Goal: Task Accomplishment & Management: Manage account settings

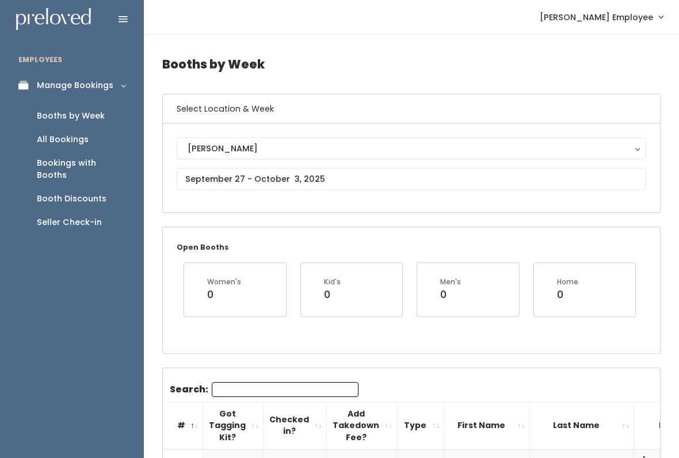
click at [107, 212] on link "Seller Check-in" at bounding box center [72, 223] width 144 height 24
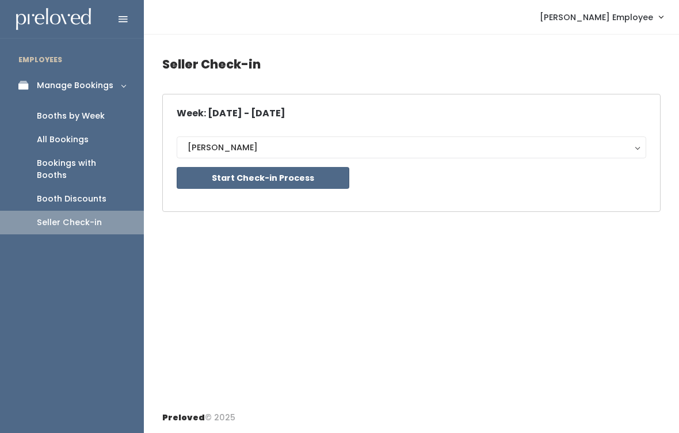
click at [253, 180] on button "Start Check-in Process" at bounding box center [263, 178] width 173 height 22
click at [105, 123] on link "Booths by Week" at bounding box center [72, 116] width 144 height 24
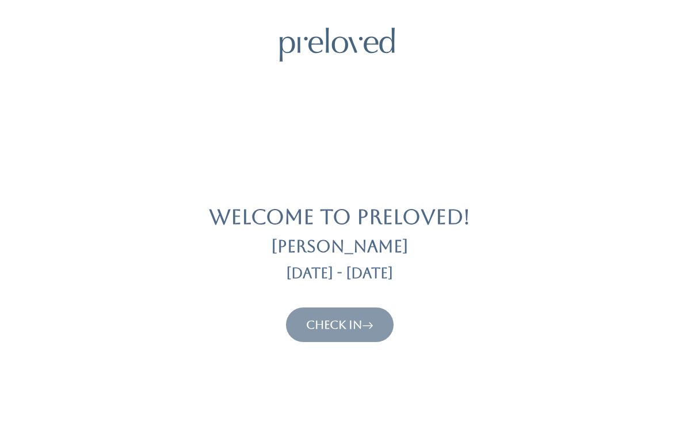
click at [349, 324] on link "Check In" at bounding box center [339, 325] width 67 height 14
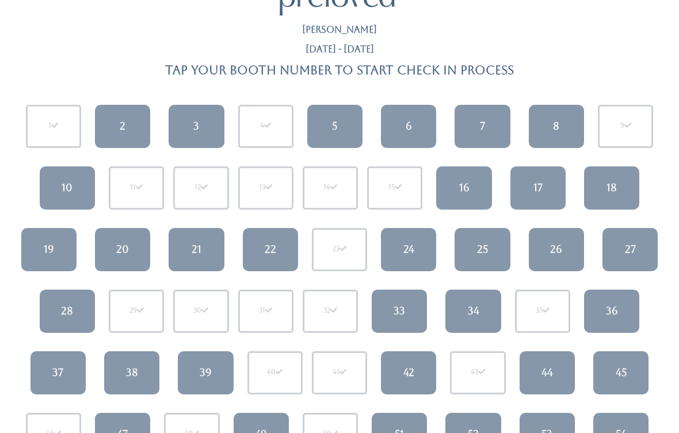
scroll to position [47, 0]
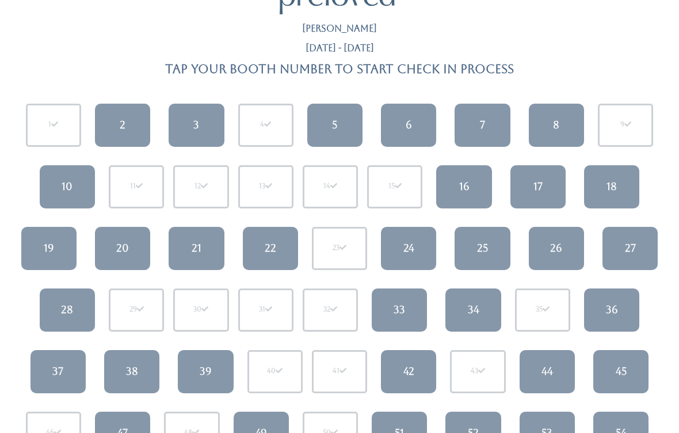
click at [478, 260] on link "25" at bounding box center [482, 248] width 55 height 43
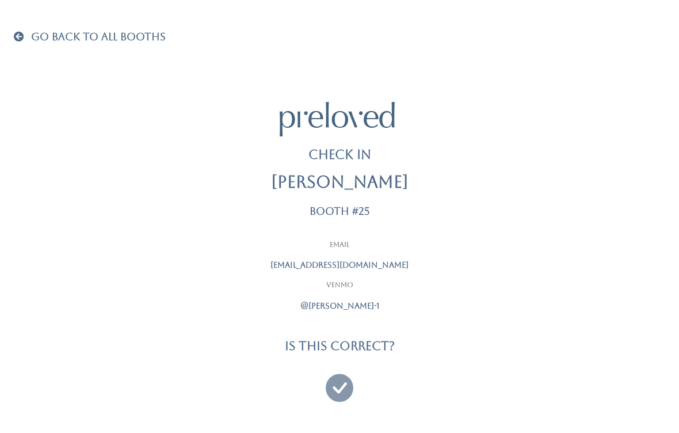
click at [338, 380] on icon at bounding box center [340, 382] width 28 height 39
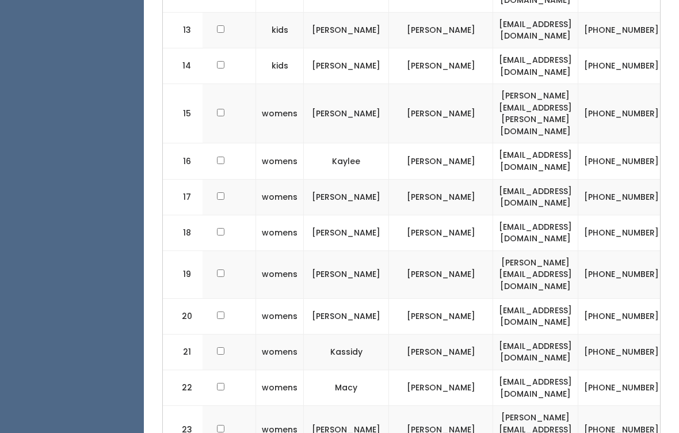
scroll to position [0, 147]
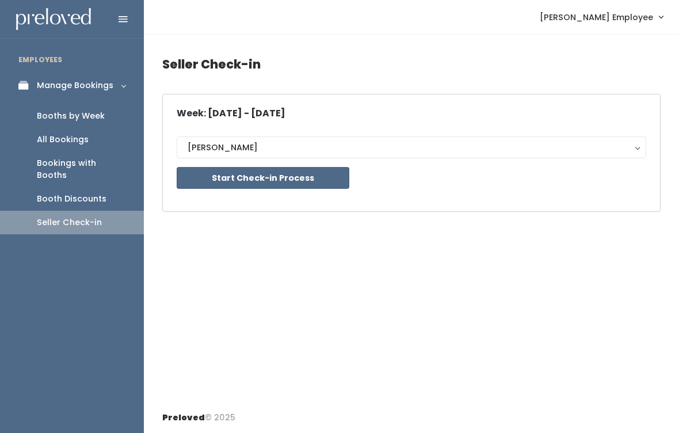
click at [68, 119] on div "Booths by Week" at bounding box center [71, 116] width 68 height 12
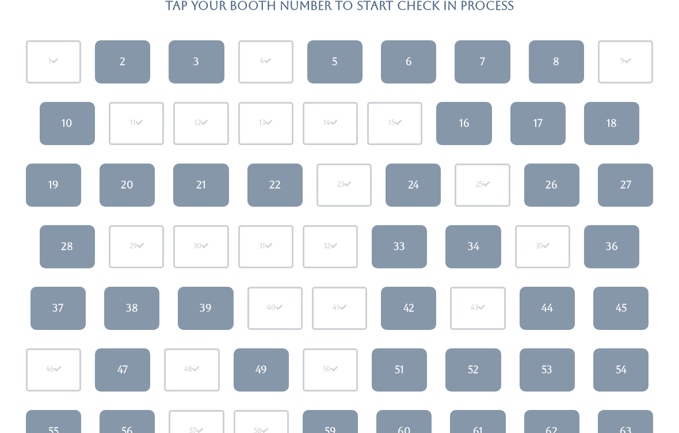
scroll to position [111, 0]
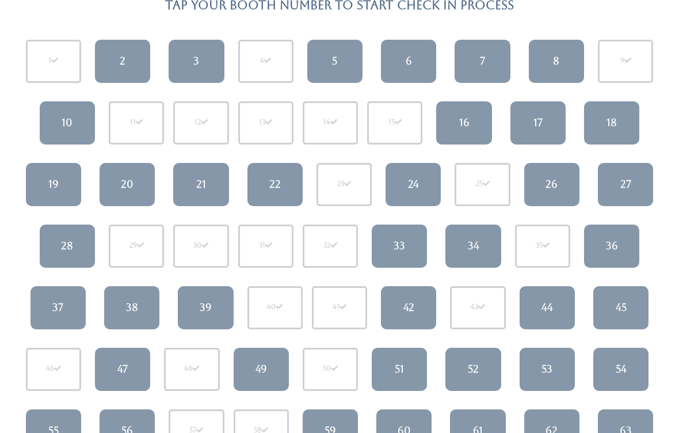
click at [611, 115] on div "18" at bounding box center [612, 122] width 10 height 15
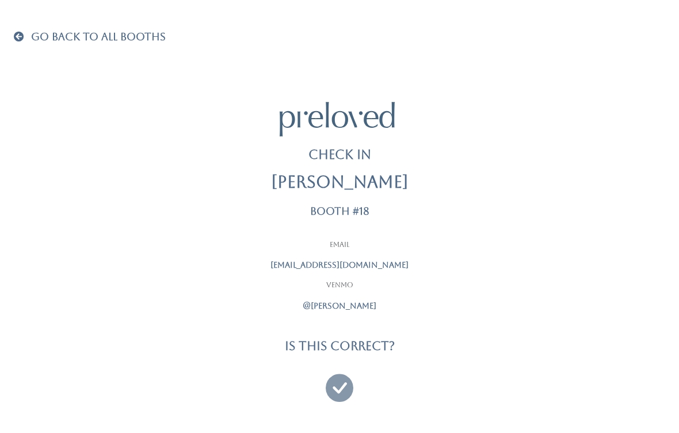
click at [335, 387] on icon at bounding box center [340, 382] width 28 height 39
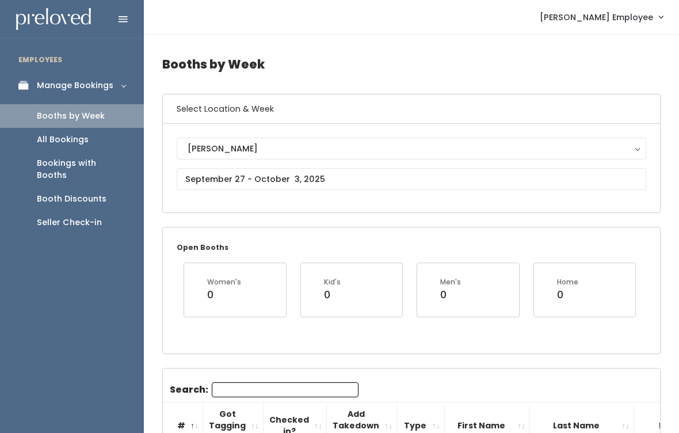
click at [85, 216] on div "Seller Check-in" at bounding box center [69, 222] width 65 height 12
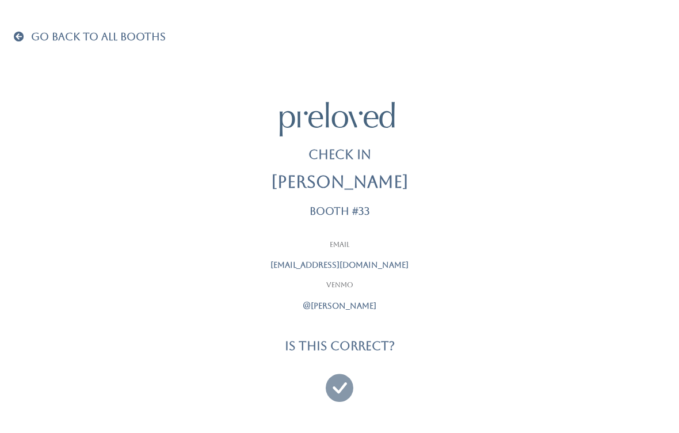
scroll to position [7, 0]
click at [350, 386] on icon at bounding box center [340, 382] width 28 height 39
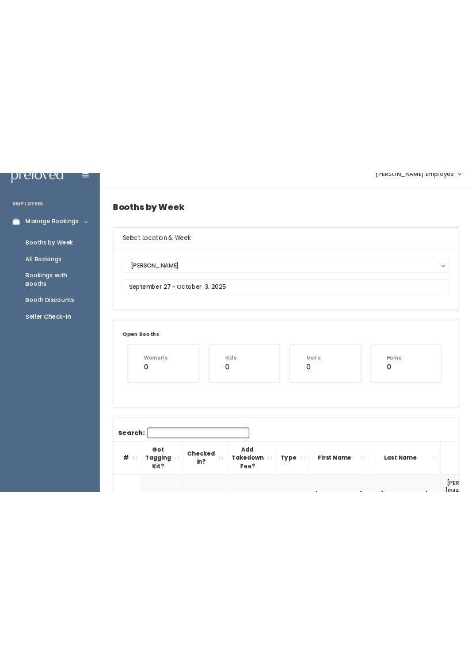
scroll to position [15, 0]
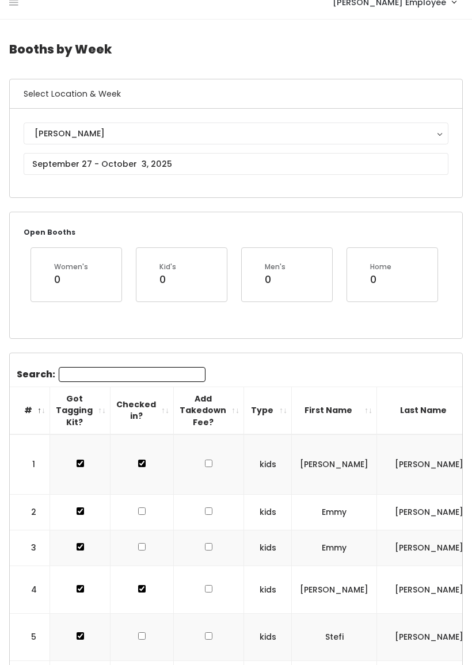
click at [10, 3] on icon at bounding box center [13, 3] width 9 height 10
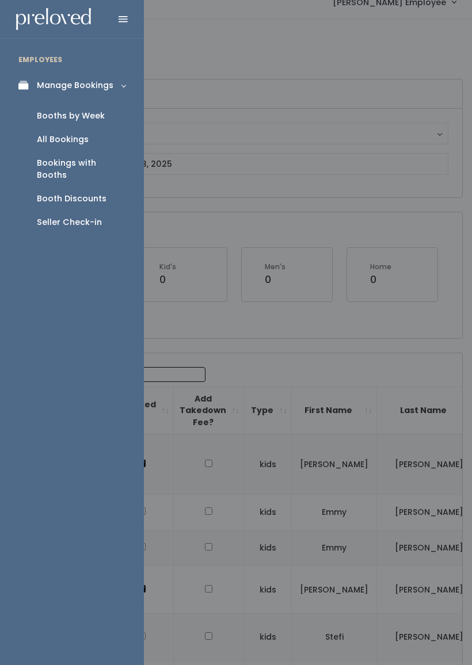
click at [62, 216] on div "Seller Check-in" at bounding box center [69, 222] width 65 height 12
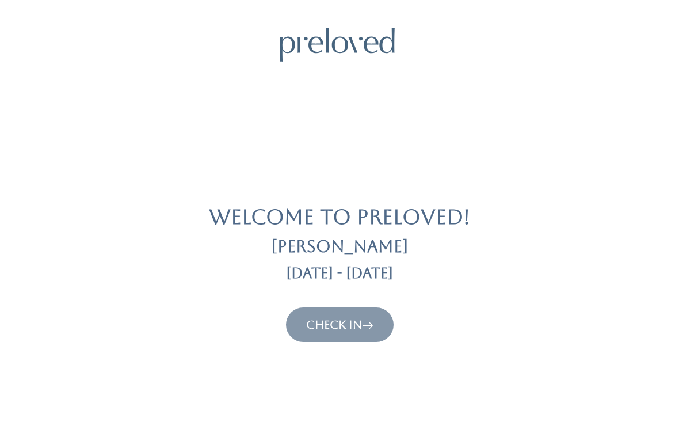
click at [363, 330] on link "Check In" at bounding box center [339, 325] width 67 height 14
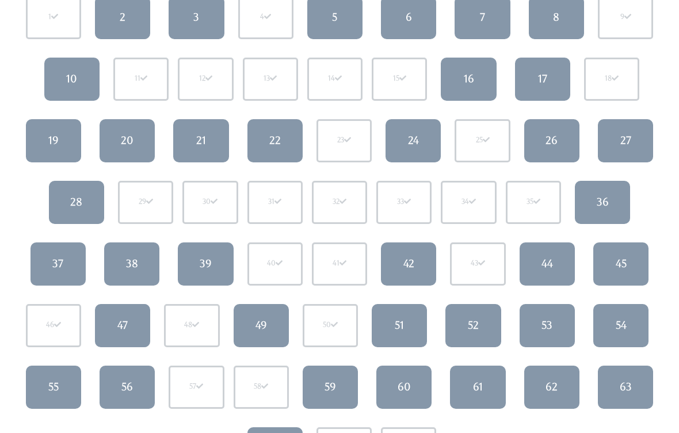
scroll to position [163, 0]
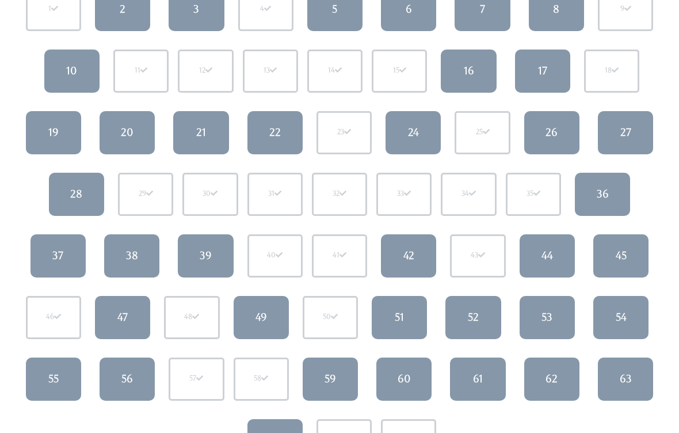
click at [286, 135] on link "22" at bounding box center [274, 132] width 55 height 43
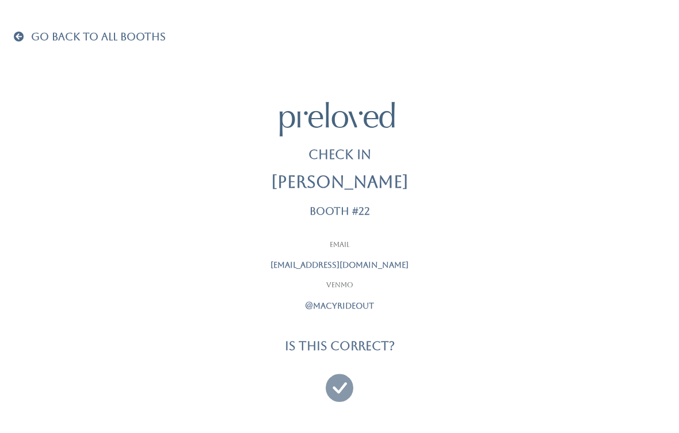
click at [335, 383] on icon at bounding box center [340, 382] width 28 height 39
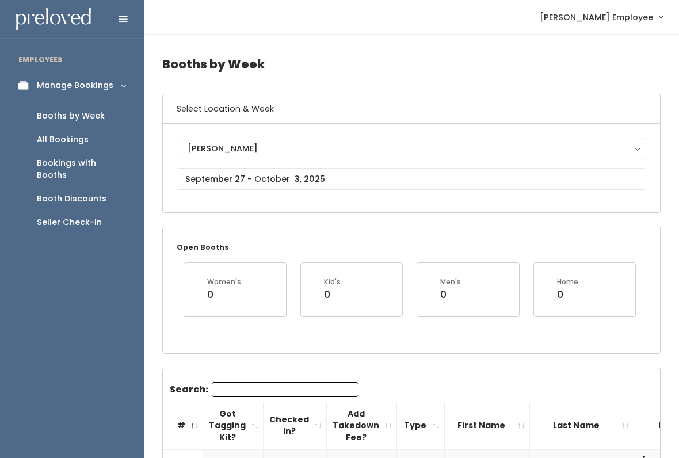
click at [77, 216] on div "Seller Check-in" at bounding box center [69, 222] width 65 height 12
click at [106, 112] on link "Booths by Week" at bounding box center [72, 116] width 144 height 24
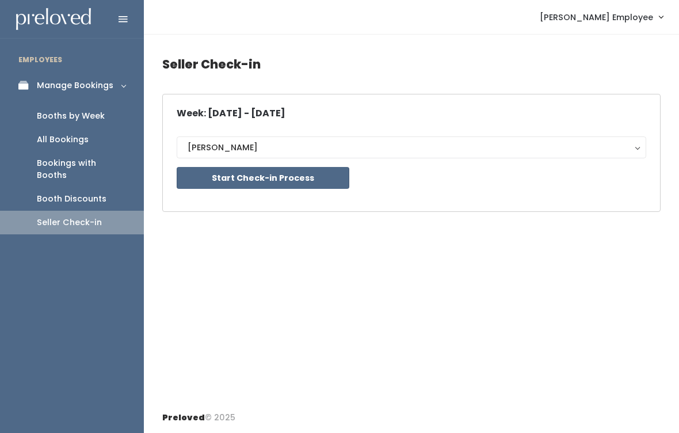
click at [320, 180] on button "Start Check-in Process" at bounding box center [263, 178] width 173 height 22
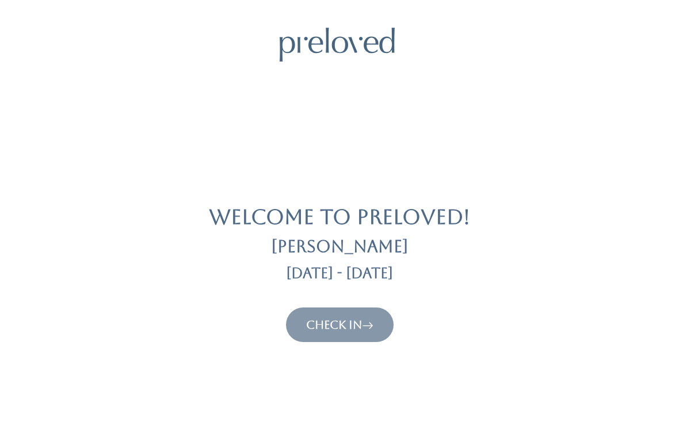
click at [358, 324] on link "Check In" at bounding box center [339, 325] width 67 height 14
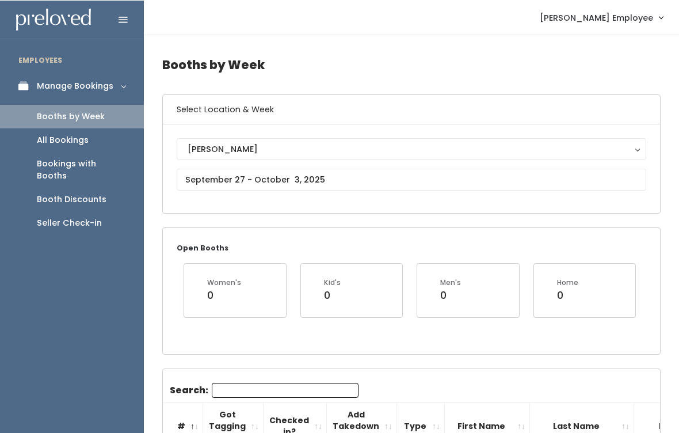
click at [91, 216] on div "Seller Check-in" at bounding box center [69, 222] width 65 height 12
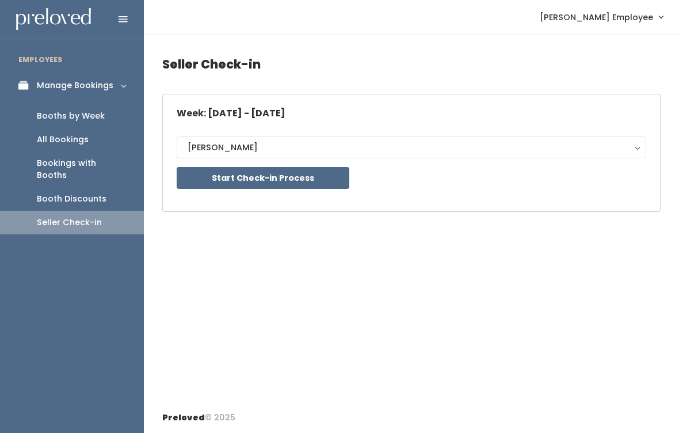
click at [299, 179] on button "Start Check-in Process" at bounding box center [263, 178] width 173 height 22
click at [90, 110] on div "Booths by Week" at bounding box center [71, 116] width 68 height 12
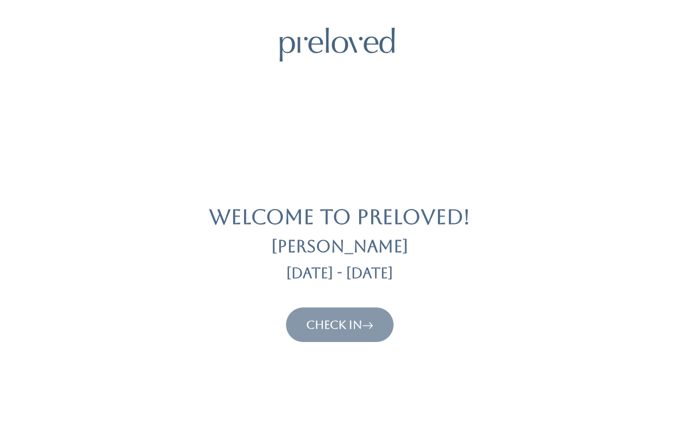
click at [331, 329] on link "Check In" at bounding box center [339, 325] width 67 height 14
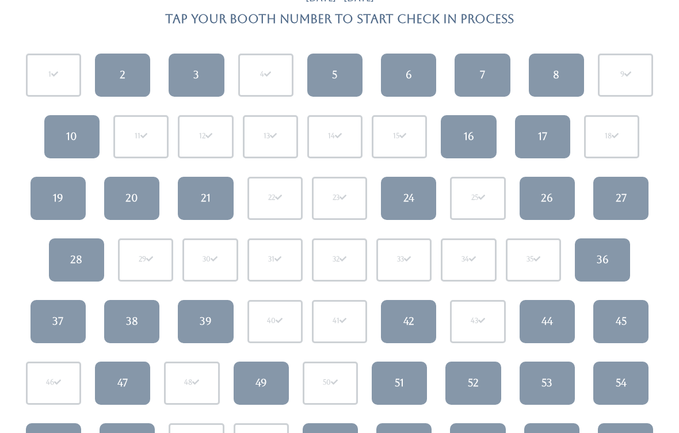
scroll to position [98, 0]
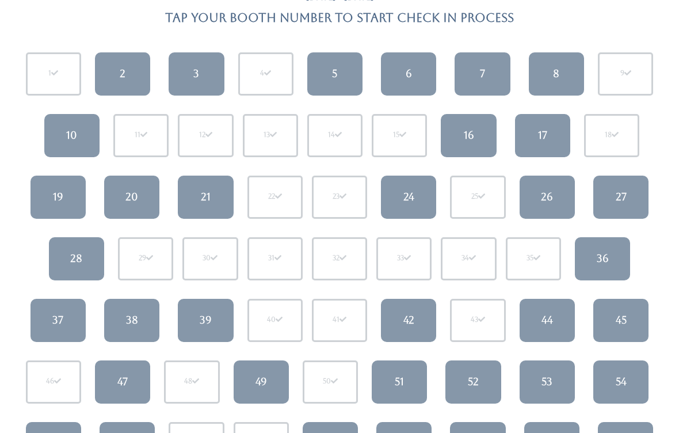
click at [410, 196] on div "24" at bounding box center [408, 196] width 11 height 15
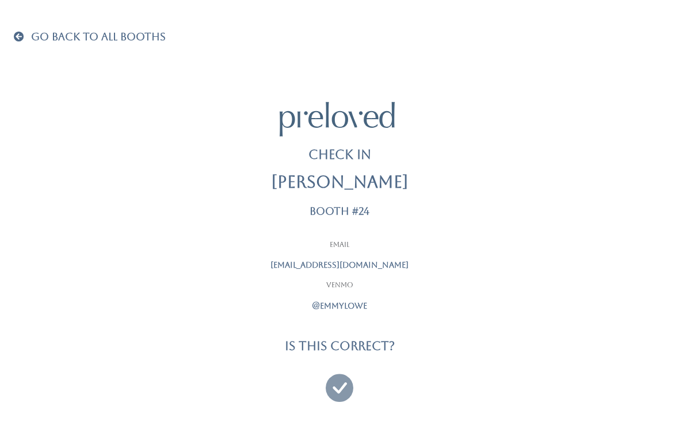
click at [341, 385] on icon at bounding box center [340, 382] width 28 height 39
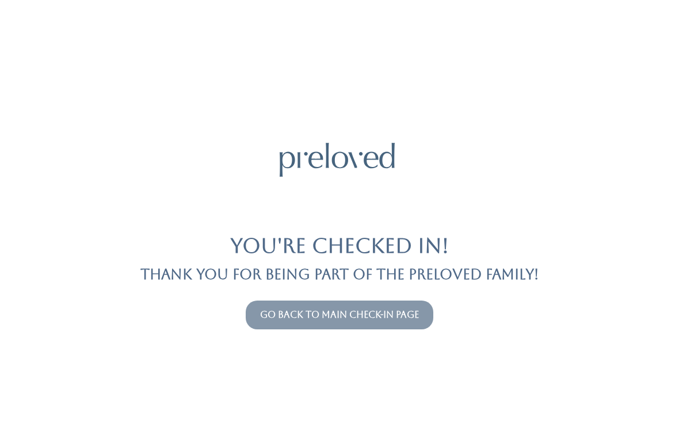
click at [347, 309] on link "Go back to main check-in page" at bounding box center [339, 314] width 159 height 11
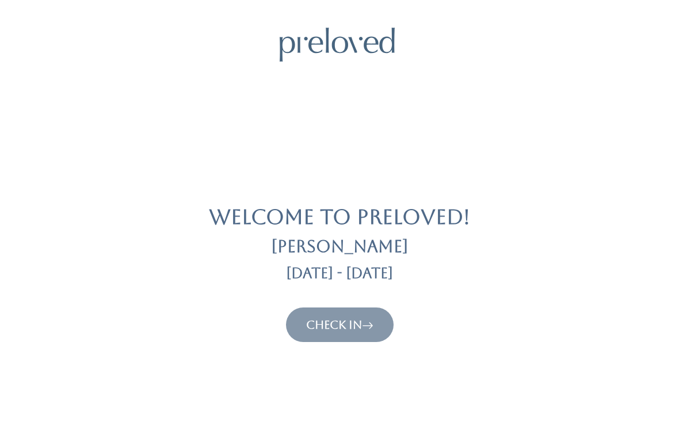
click at [342, 327] on link "Check In" at bounding box center [339, 325] width 67 height 14
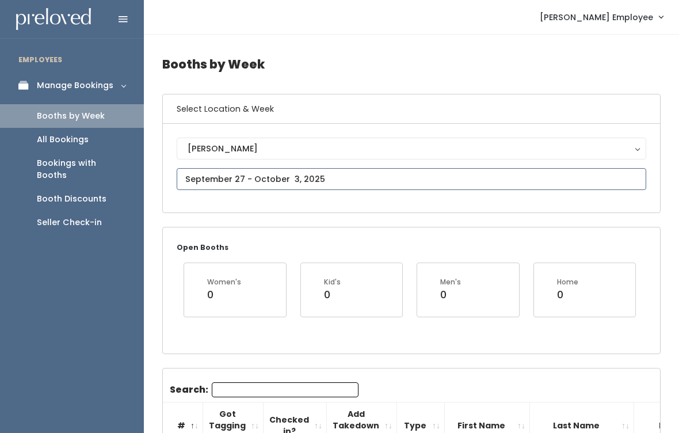
click at [311, 180] on input "text" at bounding box center [412, 179] width 470 height 22
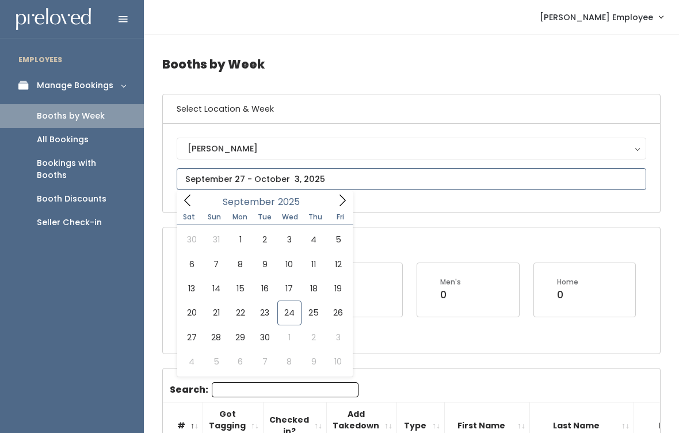
type input "[DATE] to [DATE]"
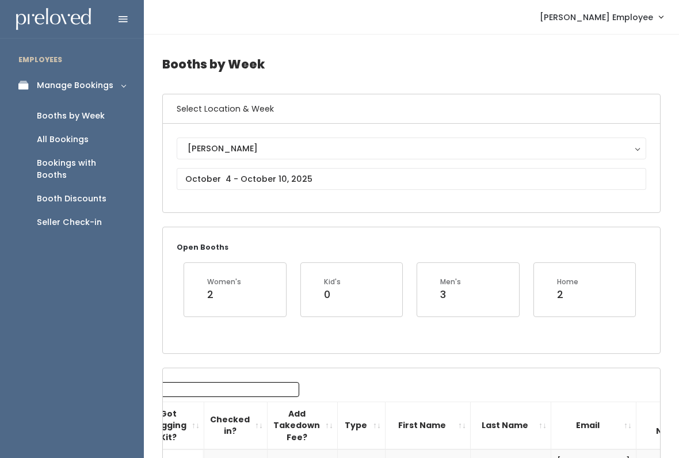
click at [92, 116] on div "Booths by Week" at bounding box center [71, 116] width 68 height 12
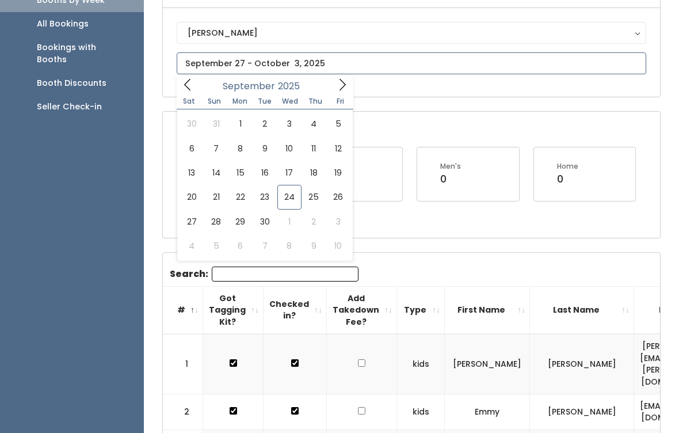
type input "October 4 to October 10"
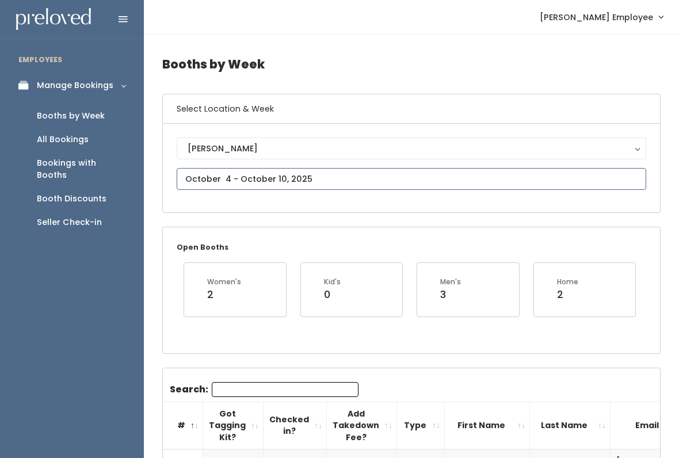
click at [281, 178] on input "text" at bounding box center [412, 179] width 470 height 22
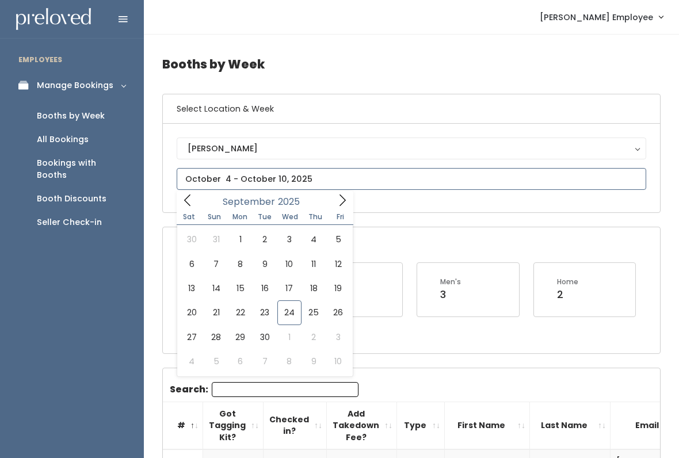
click at [342, 204] on icon at bounding box center [342, 200] width 13 height 13
type input "October 11 to October 17"
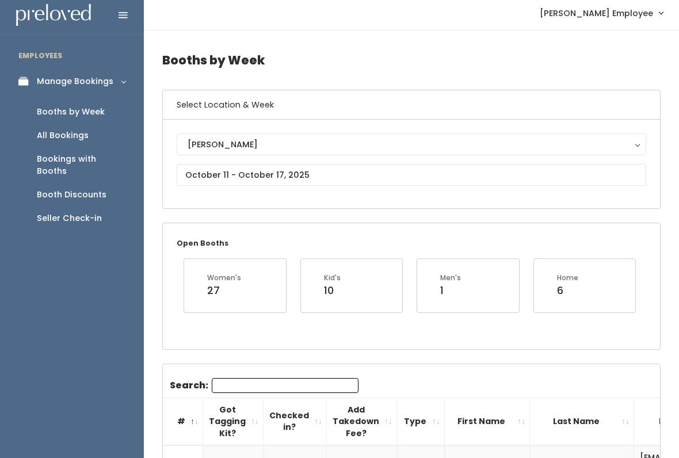
scroll to position [4, 0]
